Goal: Task Accomplishment & Management: Use online tool/utility

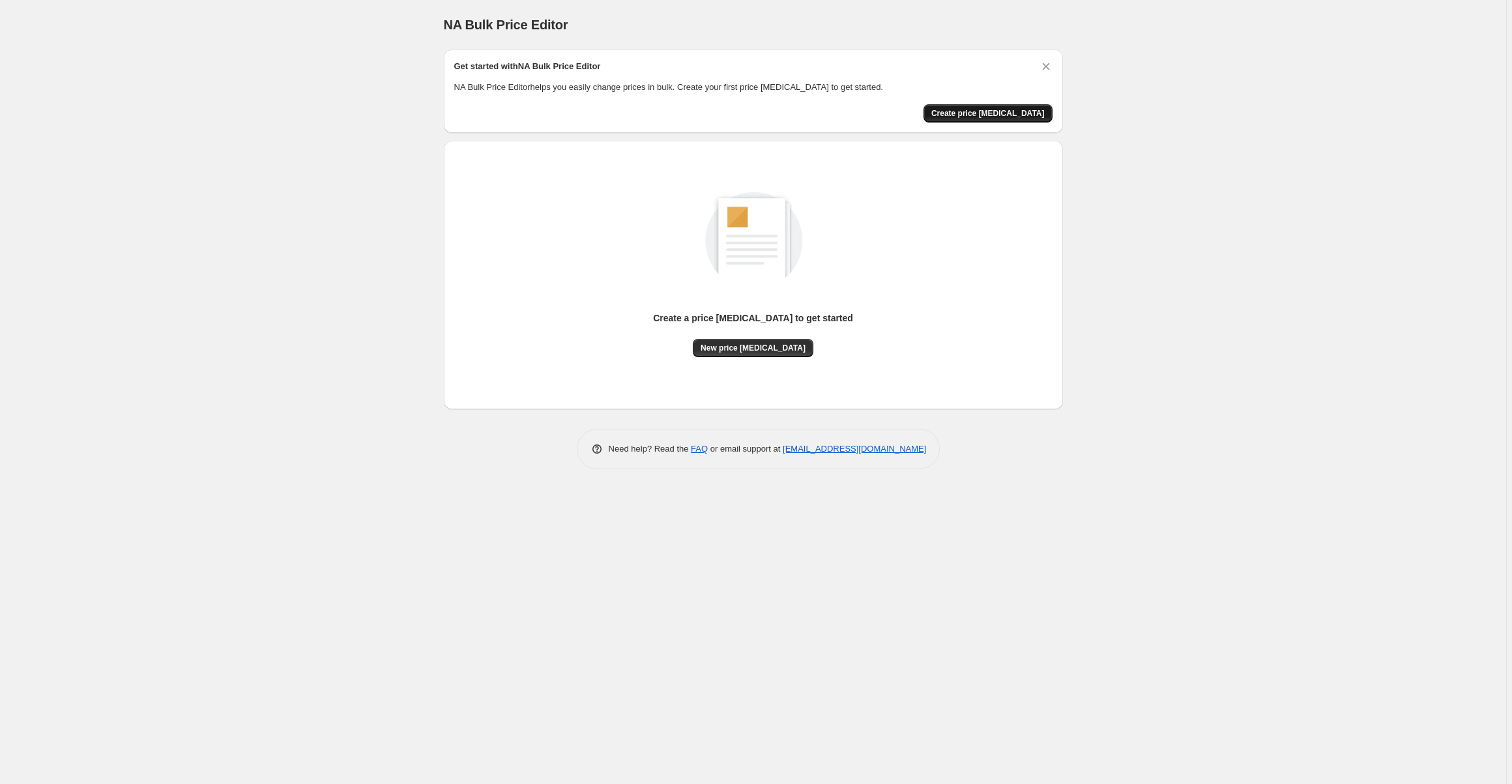
click at [1001, 114] on span "Create price [MEDICAL_DATA]" at bounding box center [987, 113] width 113 height 11
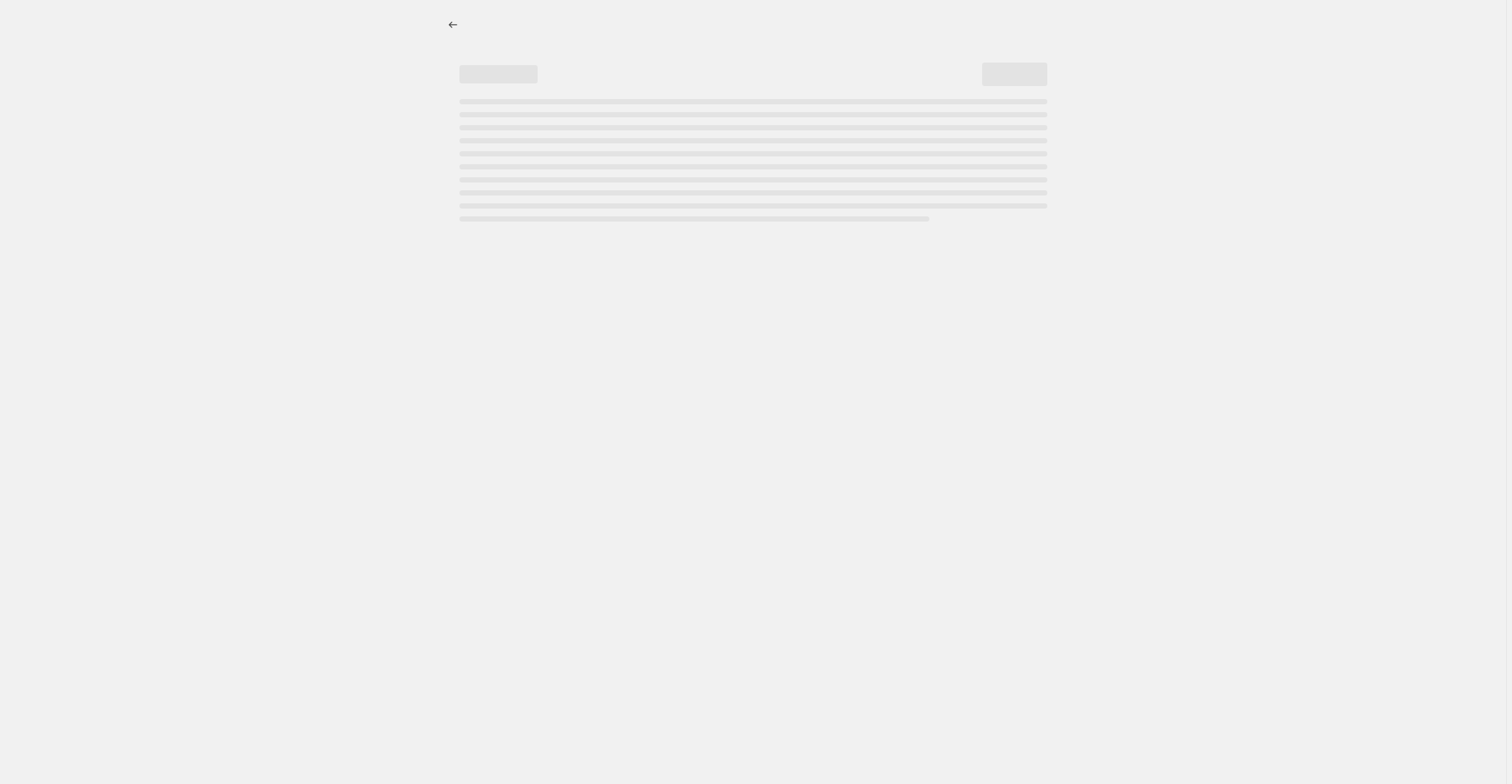
select select "percentage"
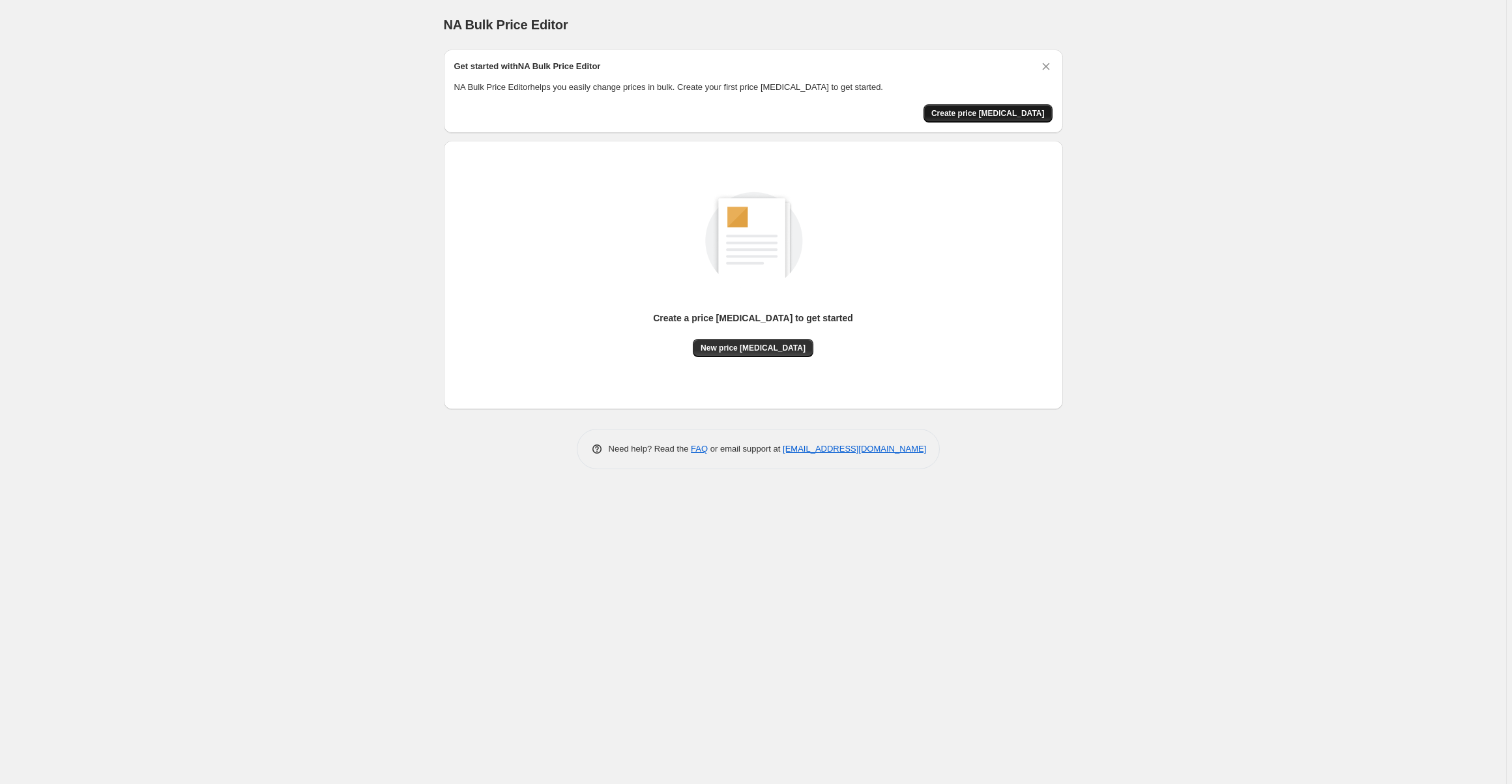
click at [1011, 114] on span "Create price change job" at bounding box center [987, 113] width 113 height 11
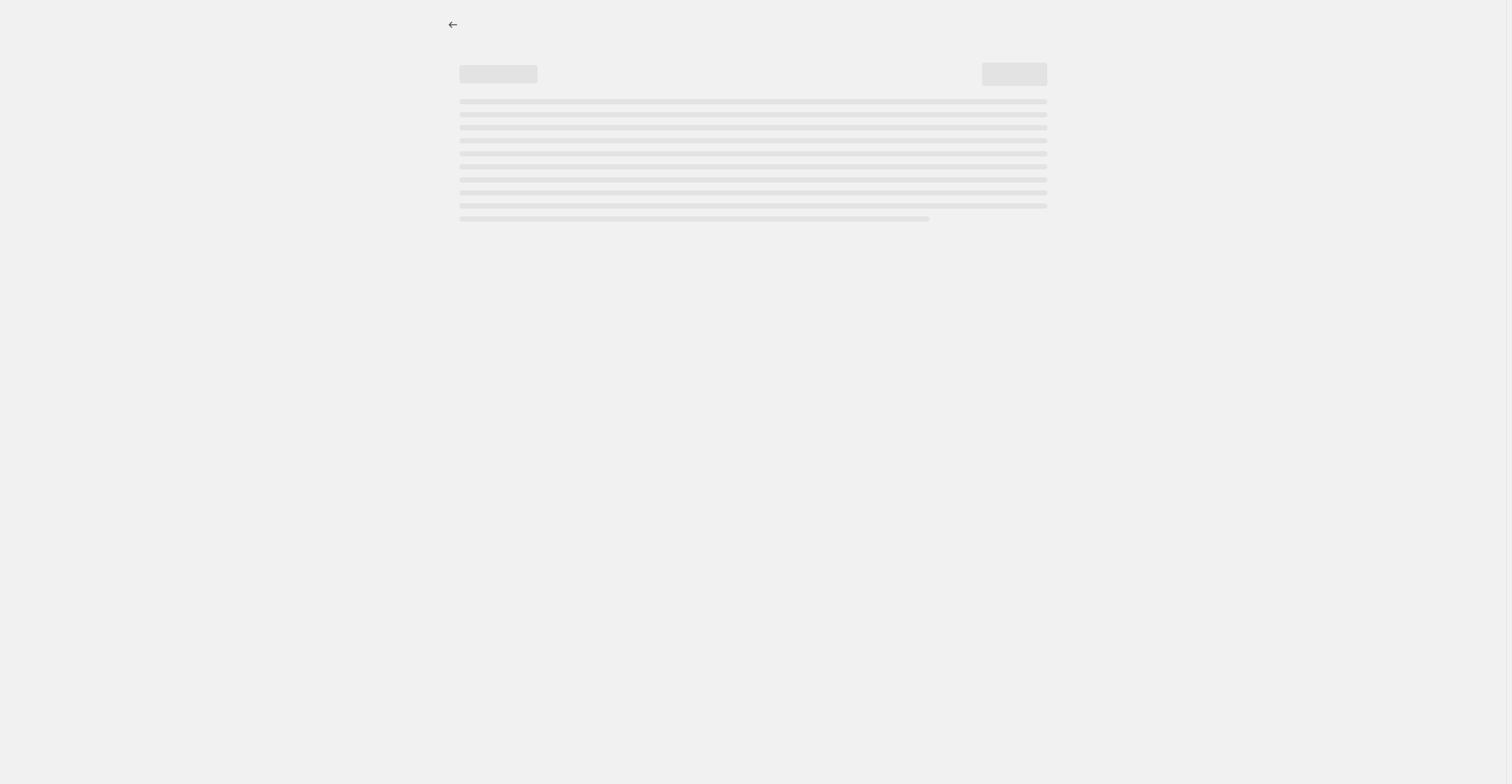
select select "percentage"
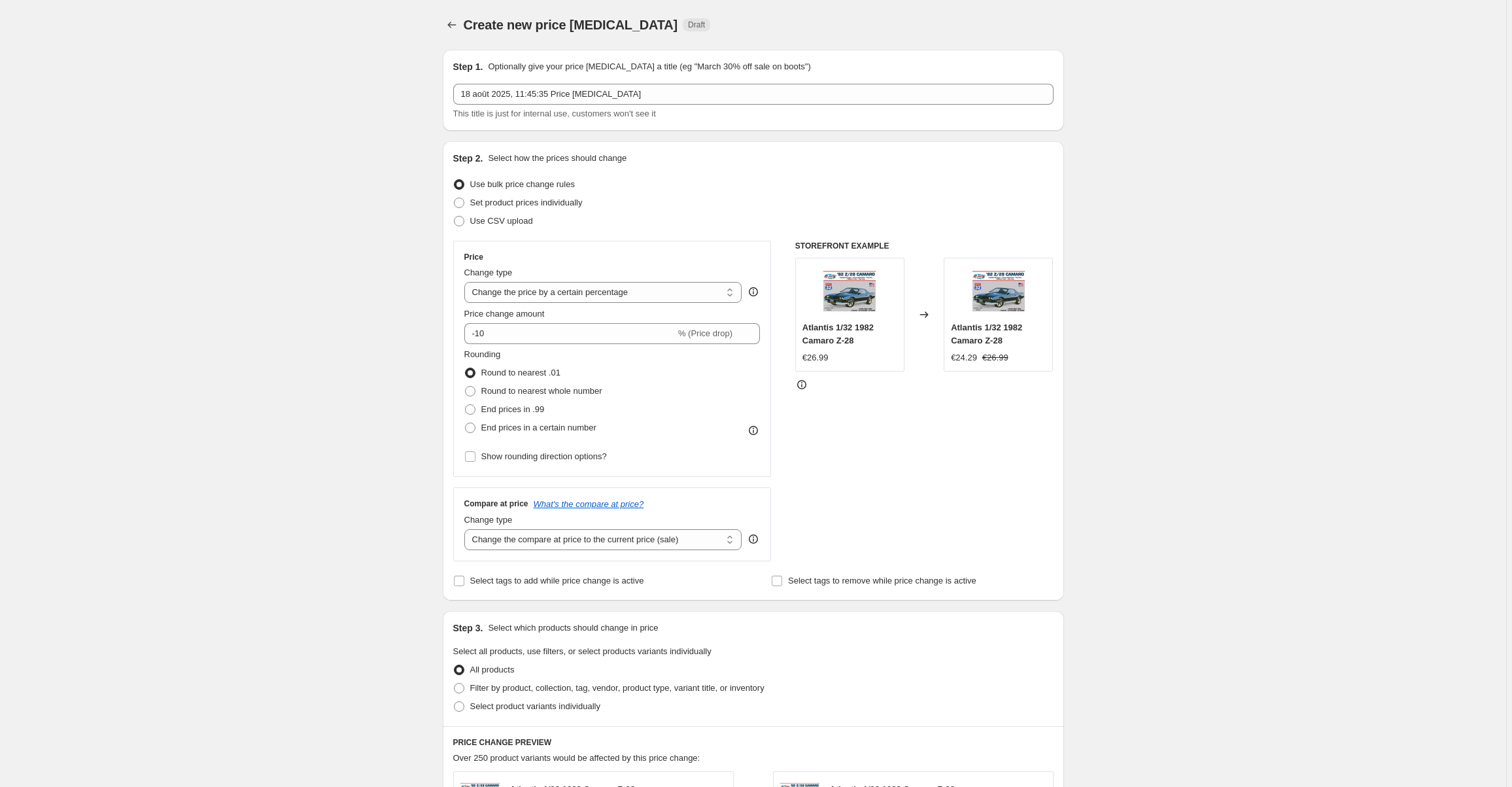
scroll to position [244, 0]
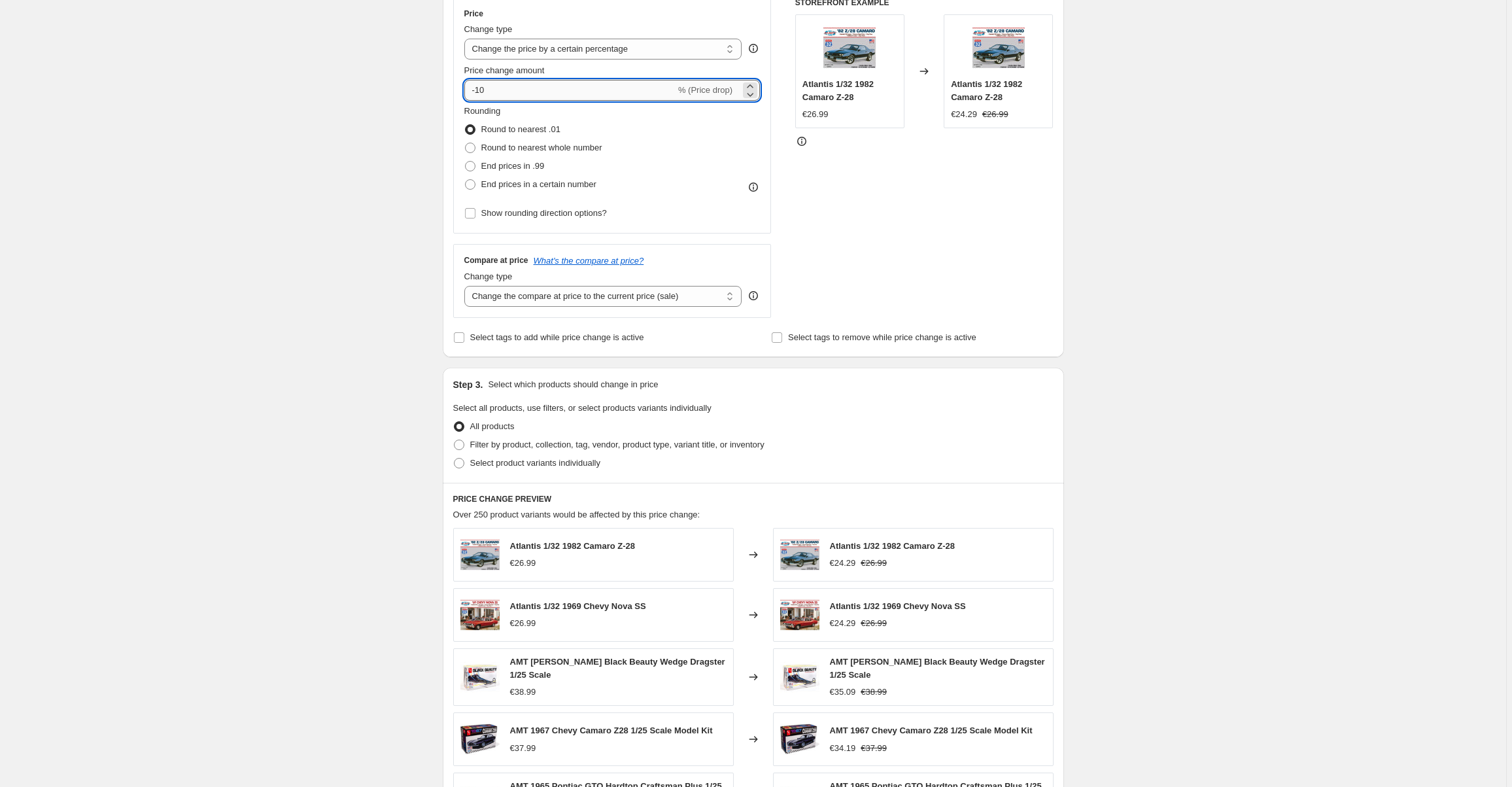
drag, startPoint x: 501, startPoint y: 88, endPoint x: 480, endPoint y: 88, distance: 21.0
click at [480, 88] on input "-10" at bounding box center [569, 90] width 211 height 21
click at [1104, 245] on div "Create new price change job. This page is ready Create new price change job Dra…" at bounding box center [753, 415] width 1506 height 1317
drag, startPoint x: 497, startPoint y: 86, endPoint x: 479, endPoint y: 86, distance: 18.0
click at [479, 86] on input "-90" at bounding box center [569, 90] width 211 height 21
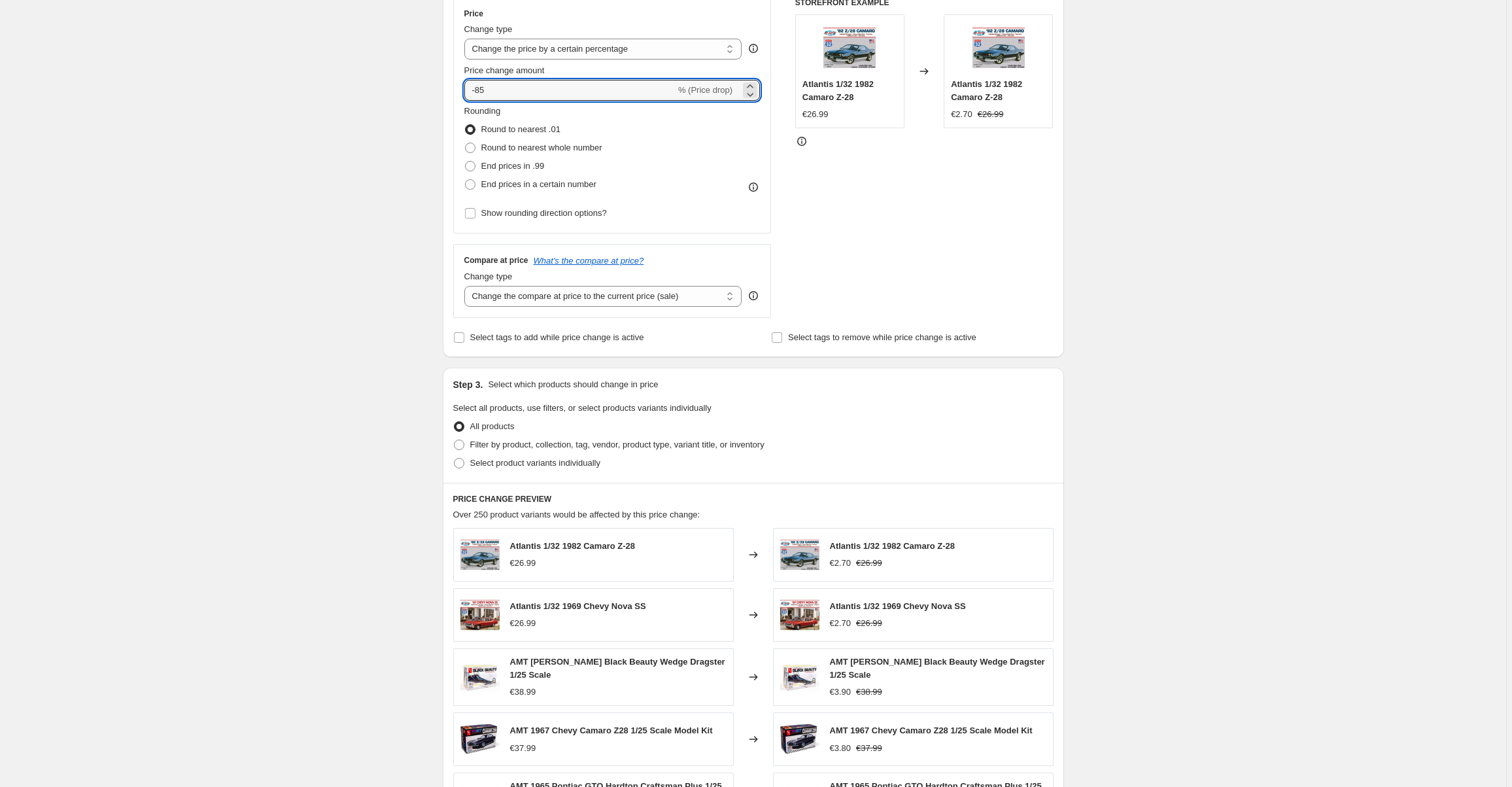
type input "-85"
drag, startPoint x: 1213, startPoint y: 208, endPoint x: 1206, endPoint y: 212, distance: 8.1
click at [1209, 209] on div "Create new price change job. This page is ready Create new price change job Dra…" at bounding box center [753, 415] width 1506 height 1317
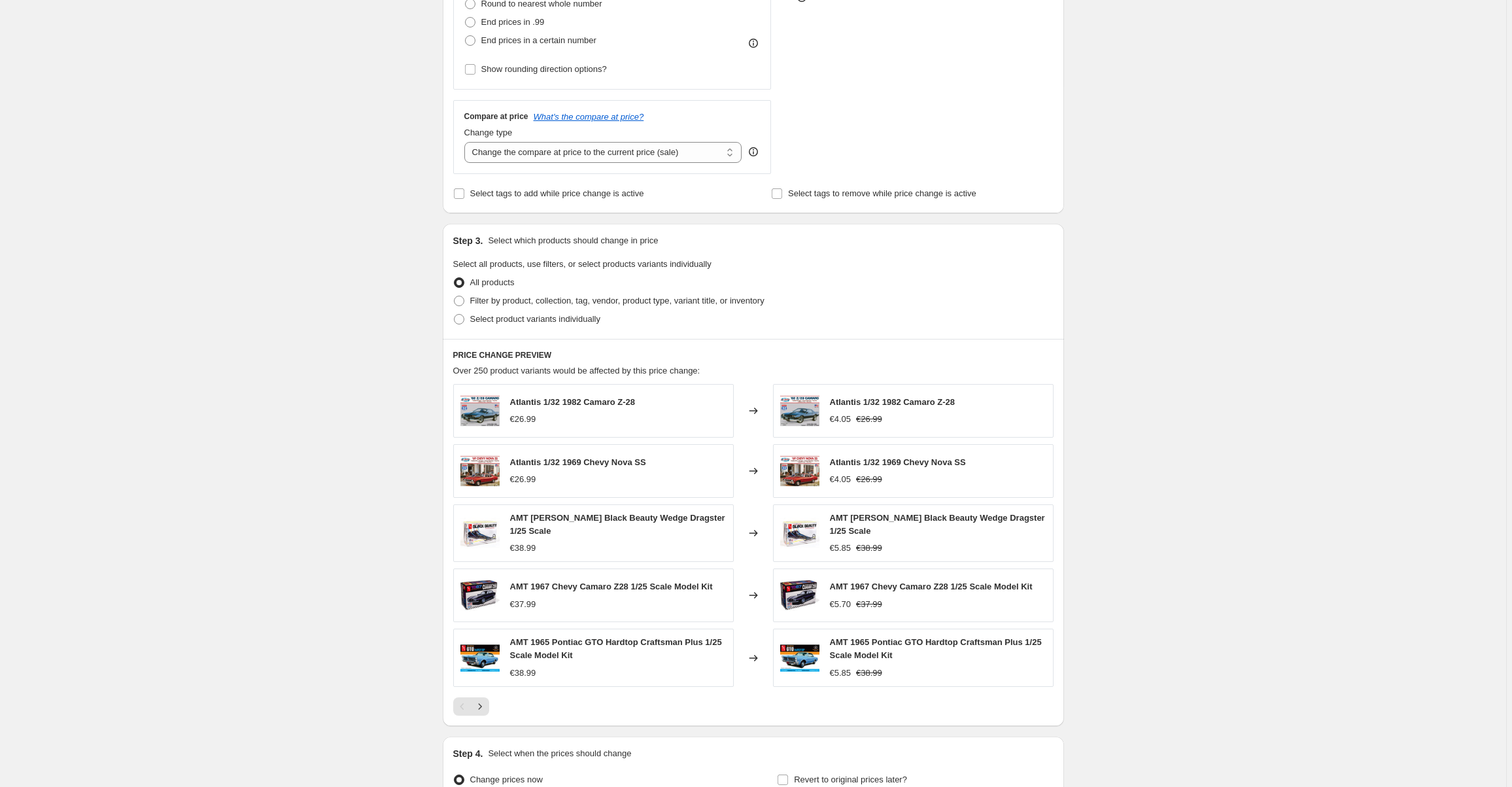
scroll to position [526, 0]
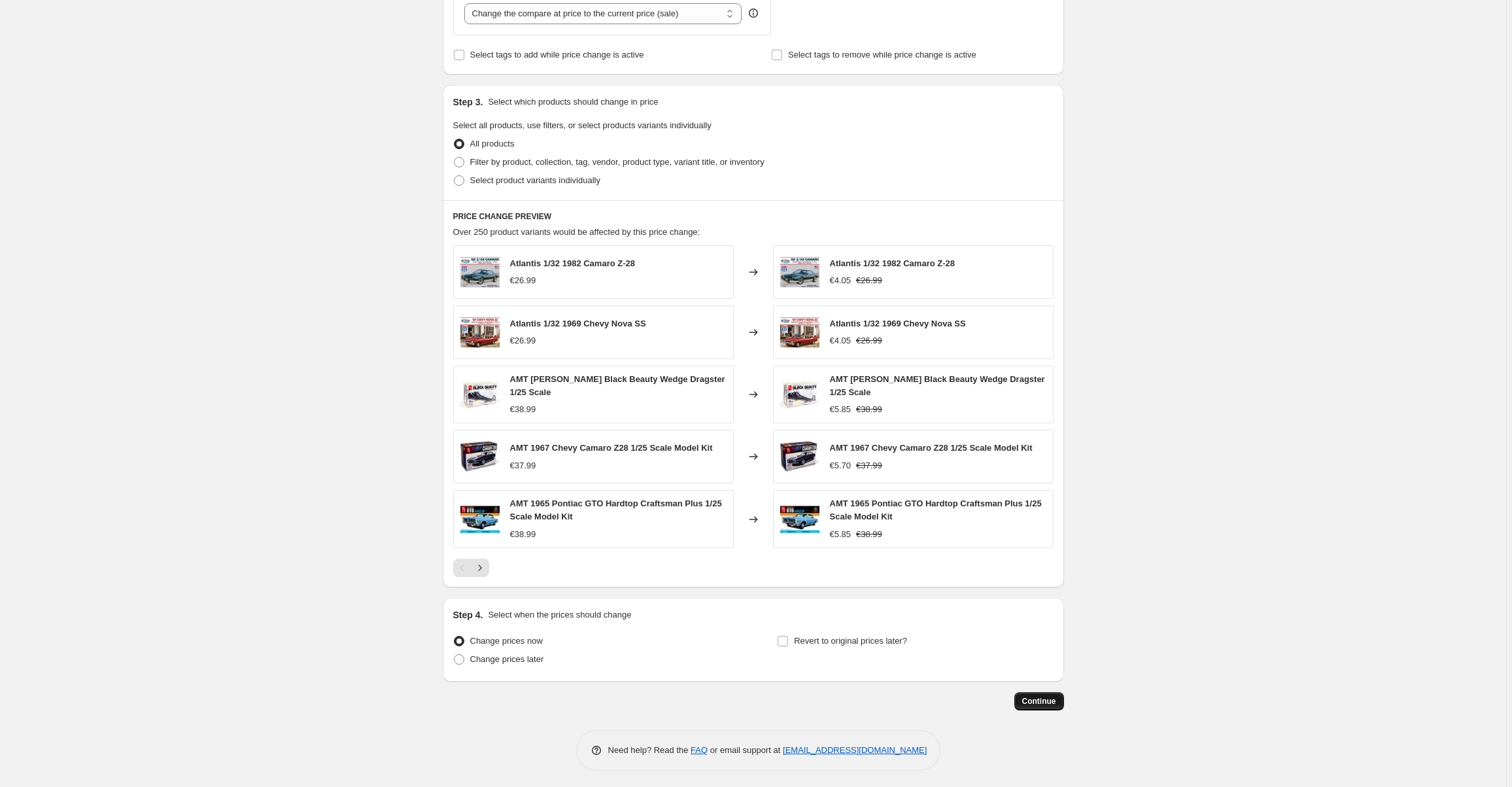
click at [1041, 700] on span "Continue" at bounding box center [1039, 701] width 34 height 11
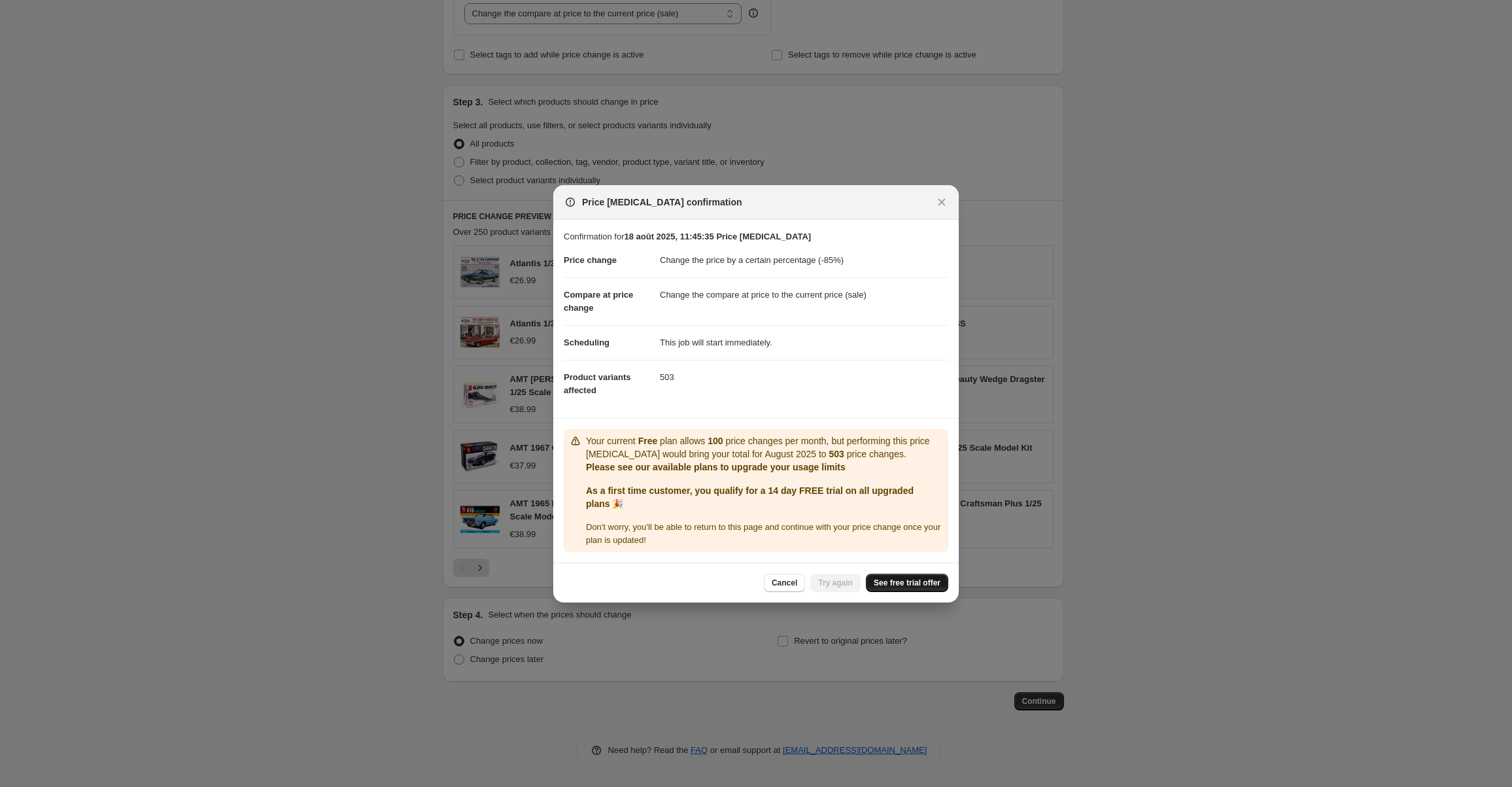
click at [914, 581] on span "See free trial offer" at bounding box center [906, 583] width 66 height 11
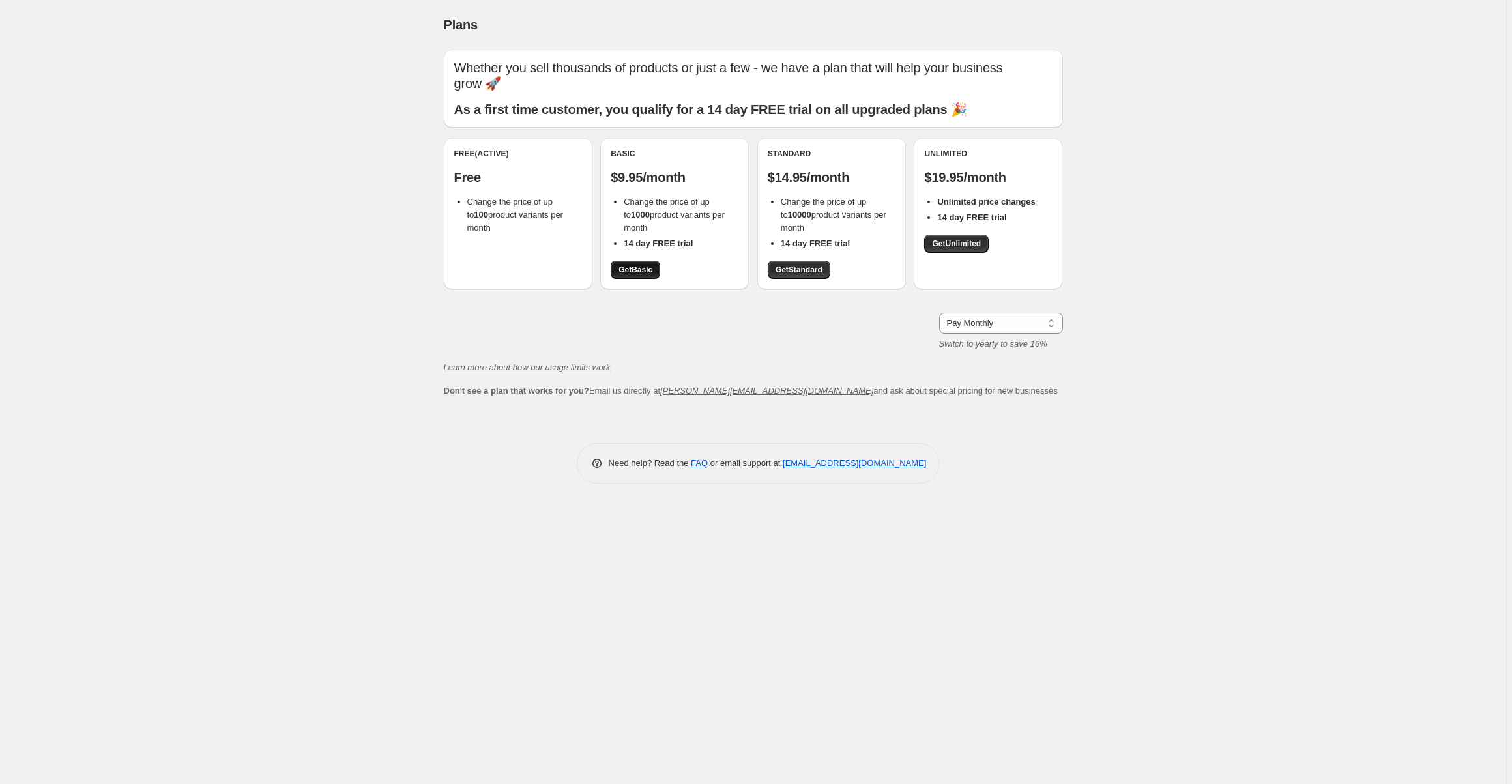
click at [648, 267] on span "Get Basic" at bounding box center [635, 269] width 34 height 11
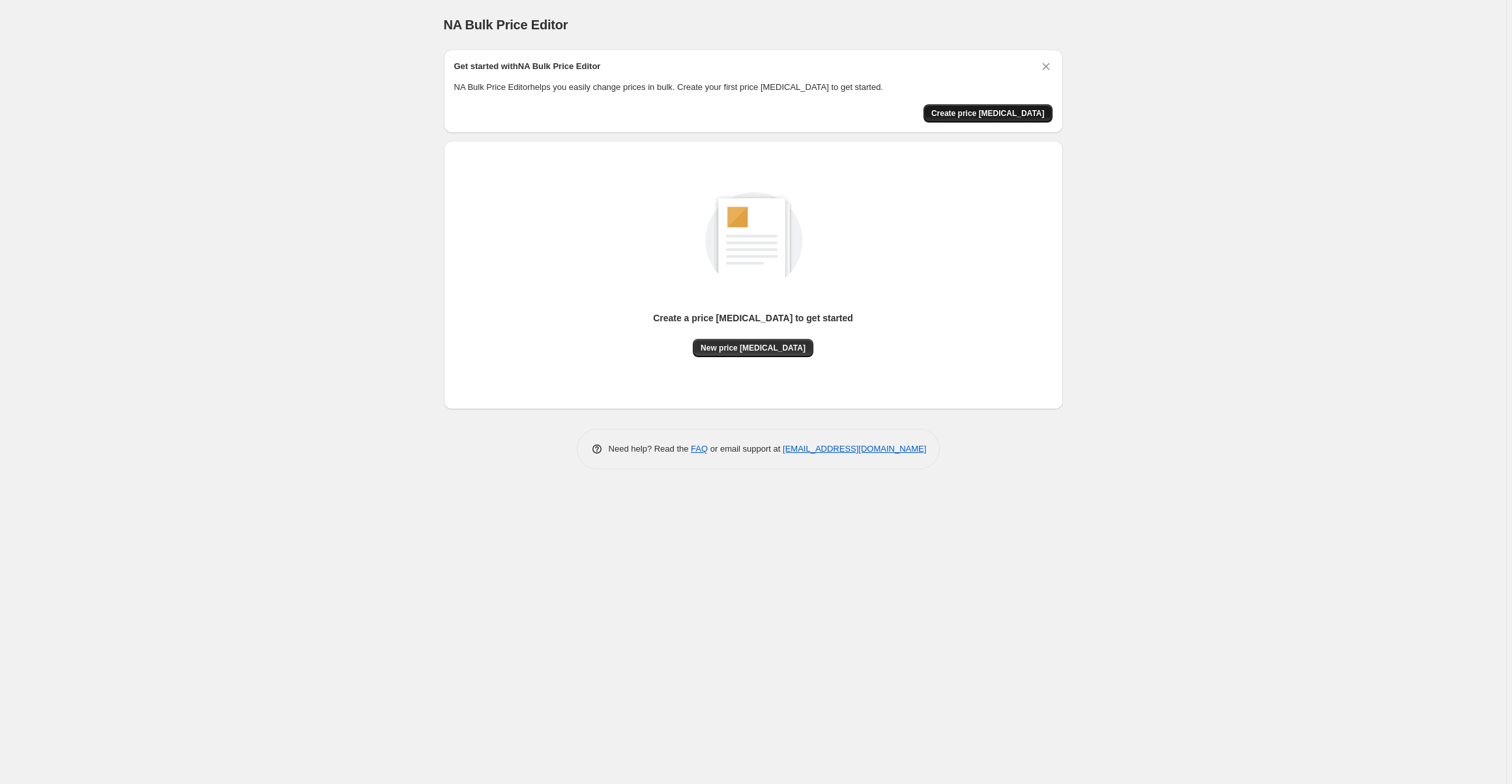
click at [992, 112] on span "Create price [MEDICAL_DATA]" at bounding box center [987, 113] width 113 height 11
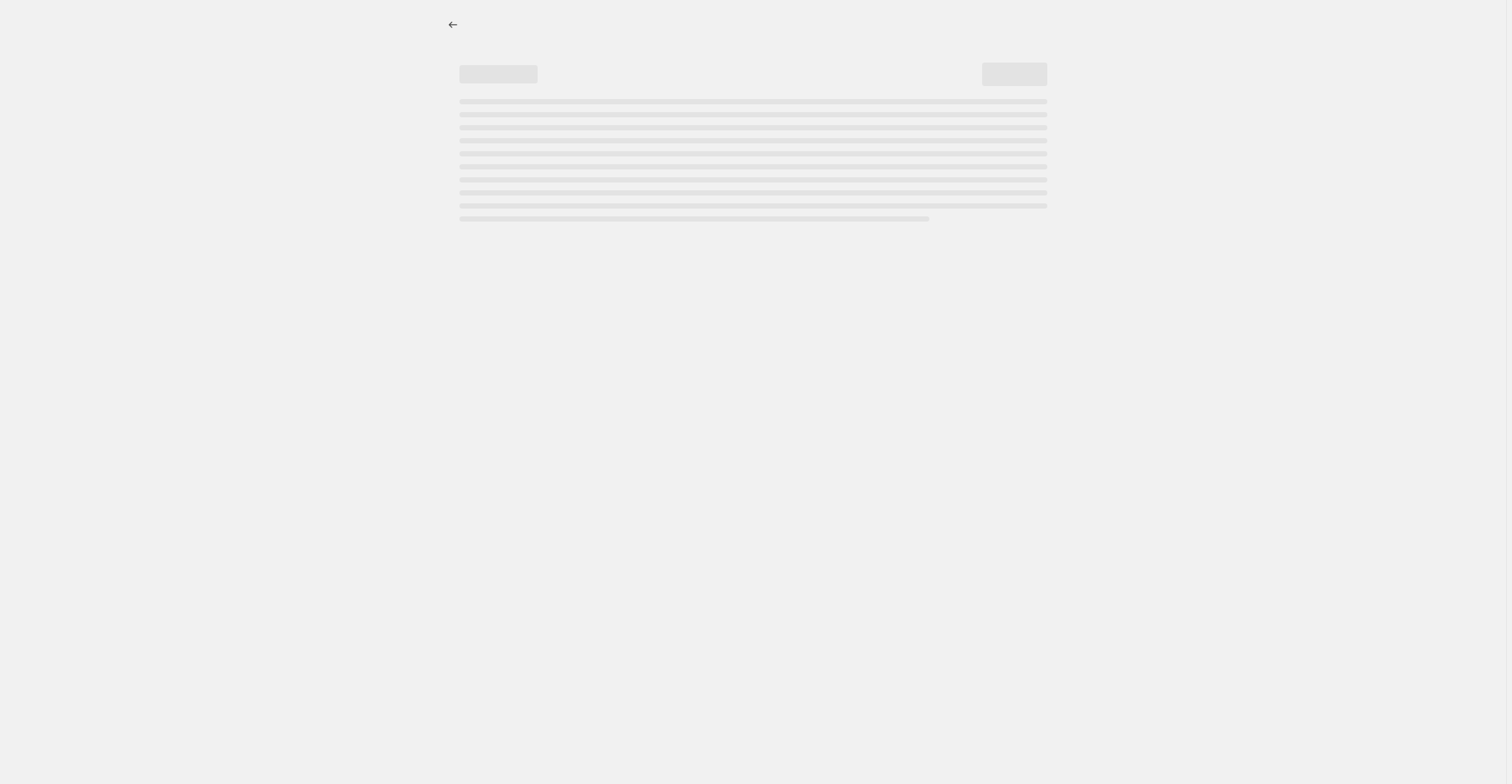
select select "percentage"
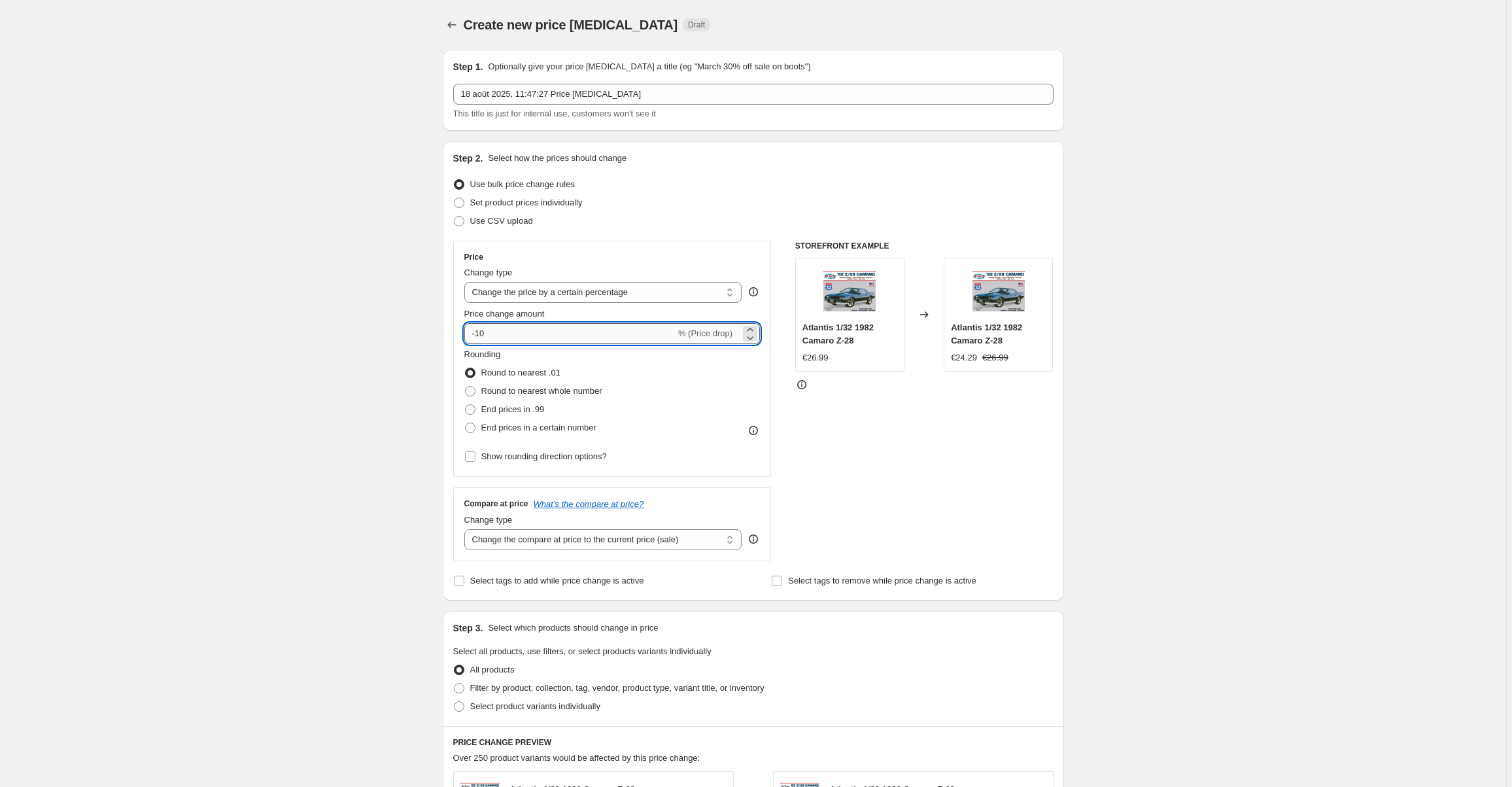
drag, startPoint x: 504, startPoint y: 335, endPoint x: 480, endPoint y: 331, distance: 24.3
click at [480, 331] on input "-10" at bounding box center [569, 333] width 211 height 21
type input "-85"
click at [1141, 383] on div "Create new price change job. This page is ready Create new price change job Dra…" at bounding box center [753, 658] width 1506 height 1317
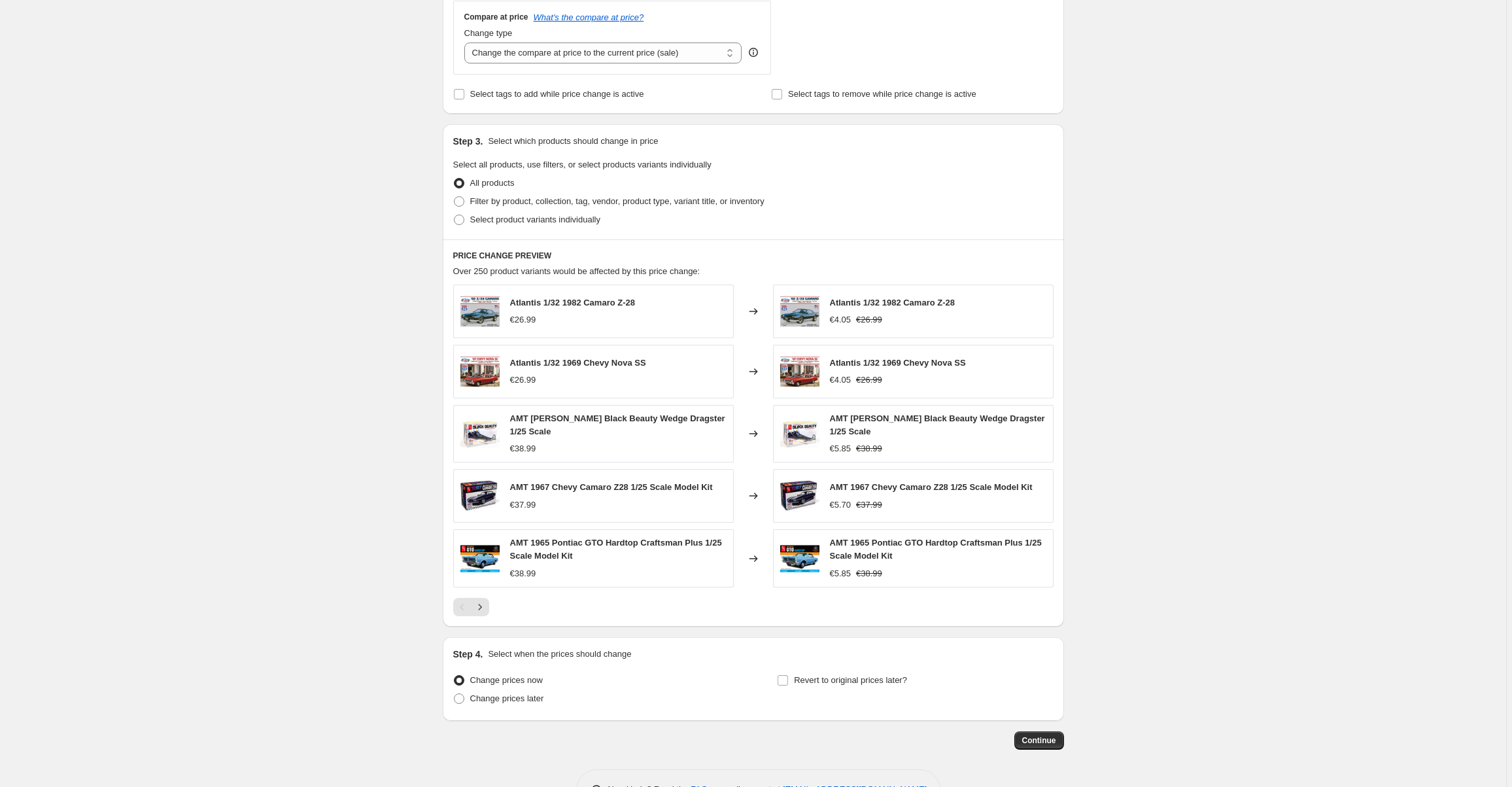
scroll to position [526, 0]
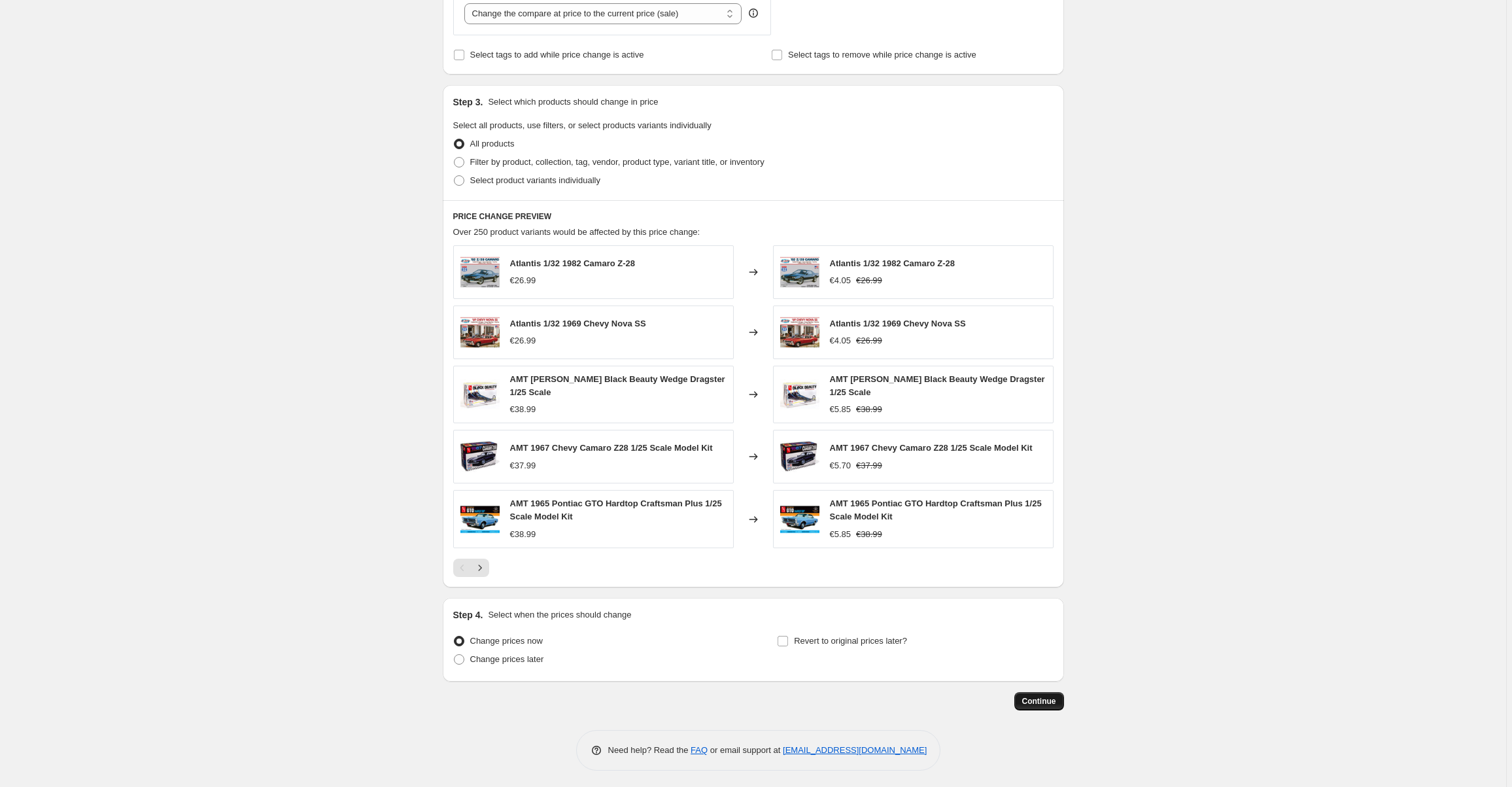
click at [1043, 696] on span "Continue" at bounding box center [1039, 701] width 34 height 11
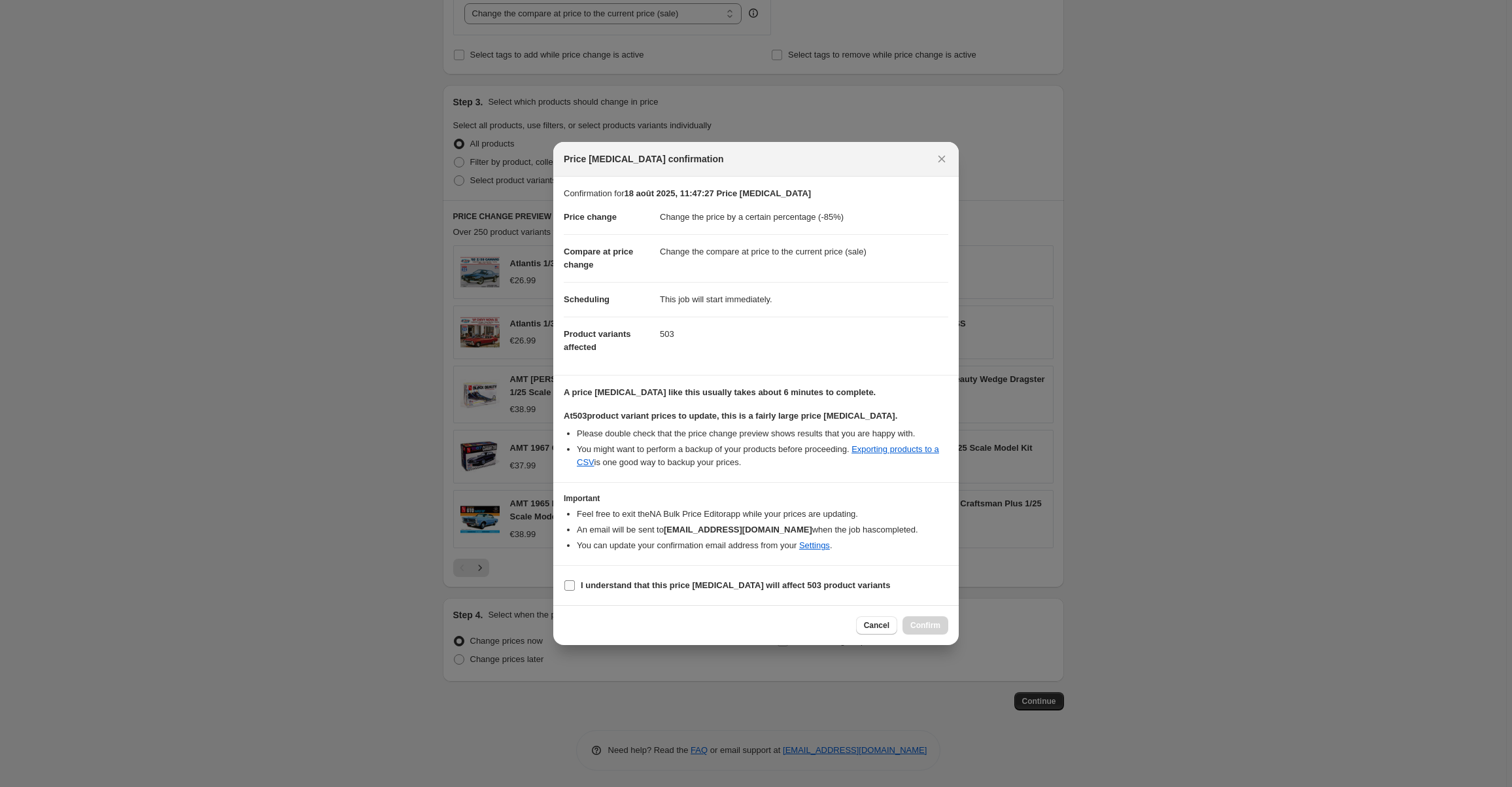
click at [572, 584] on input "I understand that this price change job will affect 503 product variants" at bounding box center [569, 585] width 11 height 11
checkbox input "true"
click at [922, 624] on span "Confirm" at bounding box center [925, 626] width 30 height 11
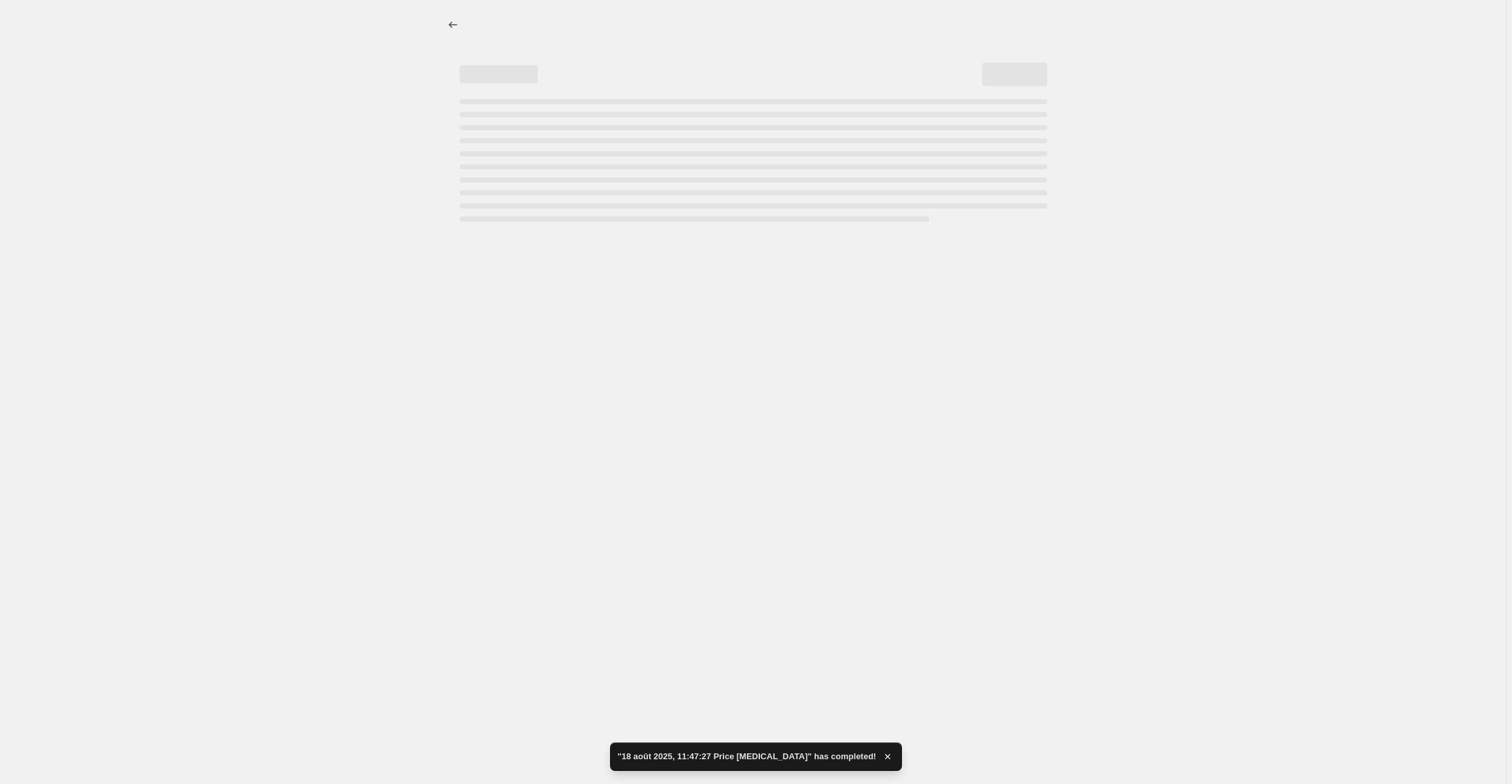
select select "percentage"
